Goal: Information Seeking & Learning: Find specific fact

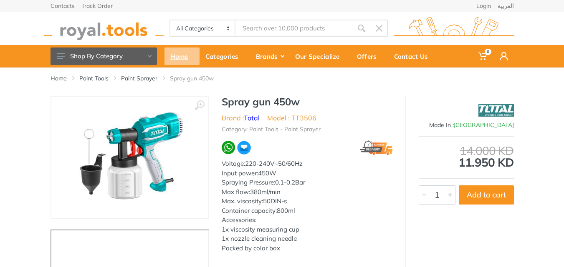
click at [179, 58] on div "Home" at bounding box center [181, 57] width 35 height 18
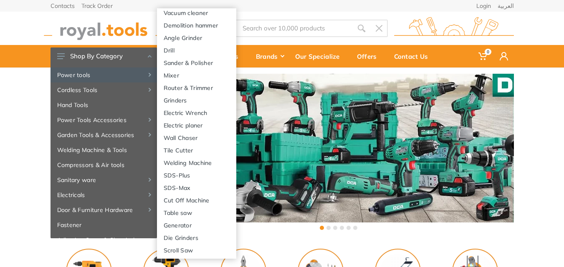
scroll to position [228, 0]
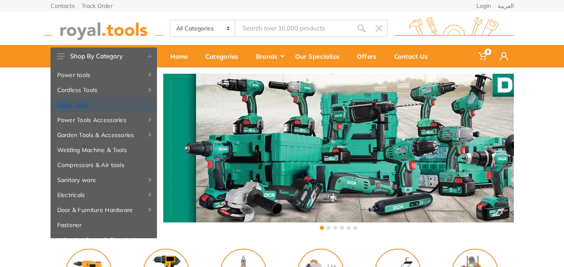
click at [122, 106] on link "Hand Tools" at bounding box center [103, 105] width 106 height 15
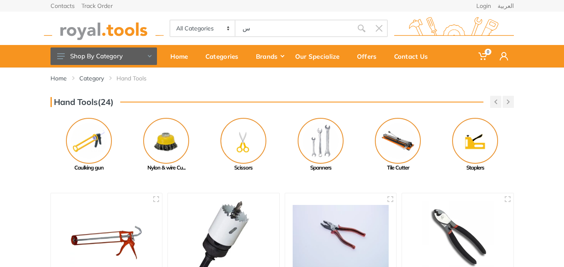
type input "س"
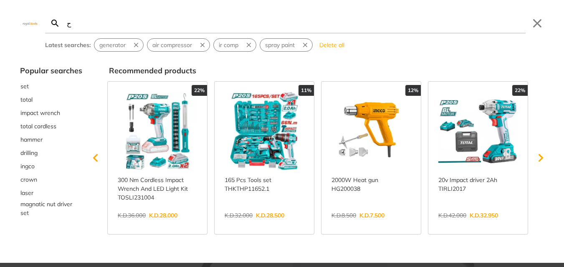
type input "ح"
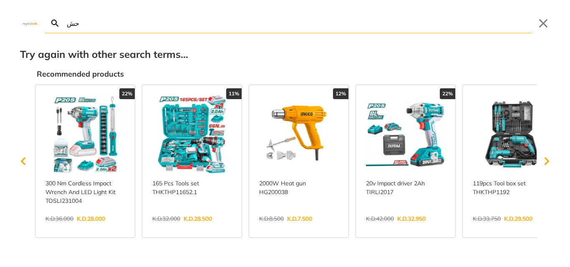
type input "ح"
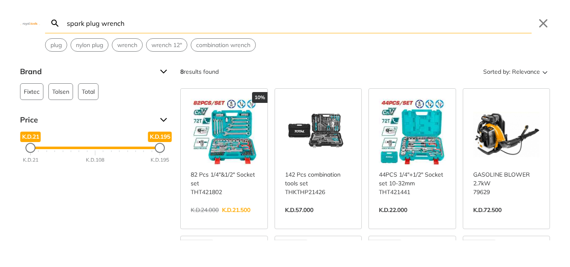
type input "spark plug wrench"
